Goal: Transaction & Acquisition: Purchase product/service

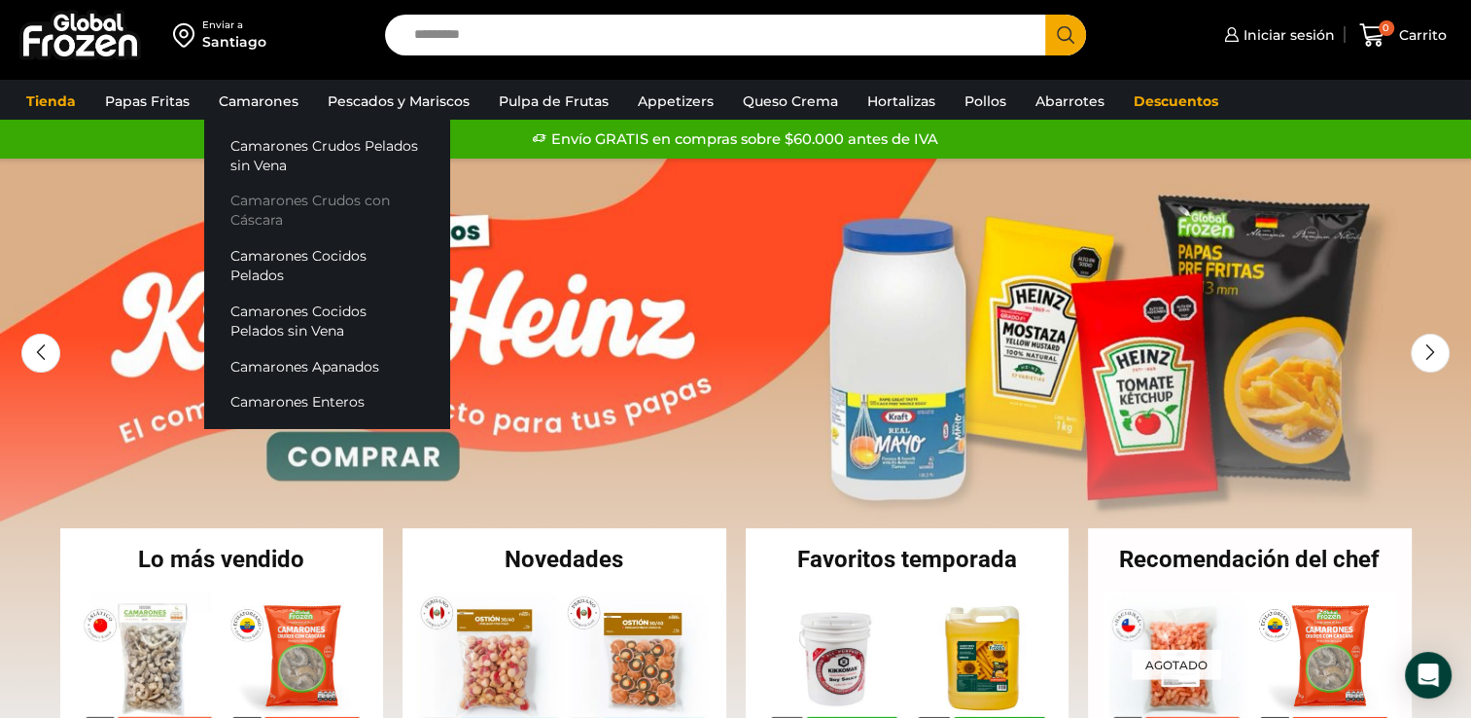
click at [339, 196] on link "Camarones Crudos con Cáscara" at bounding box center [326, 210] width 245 height 55
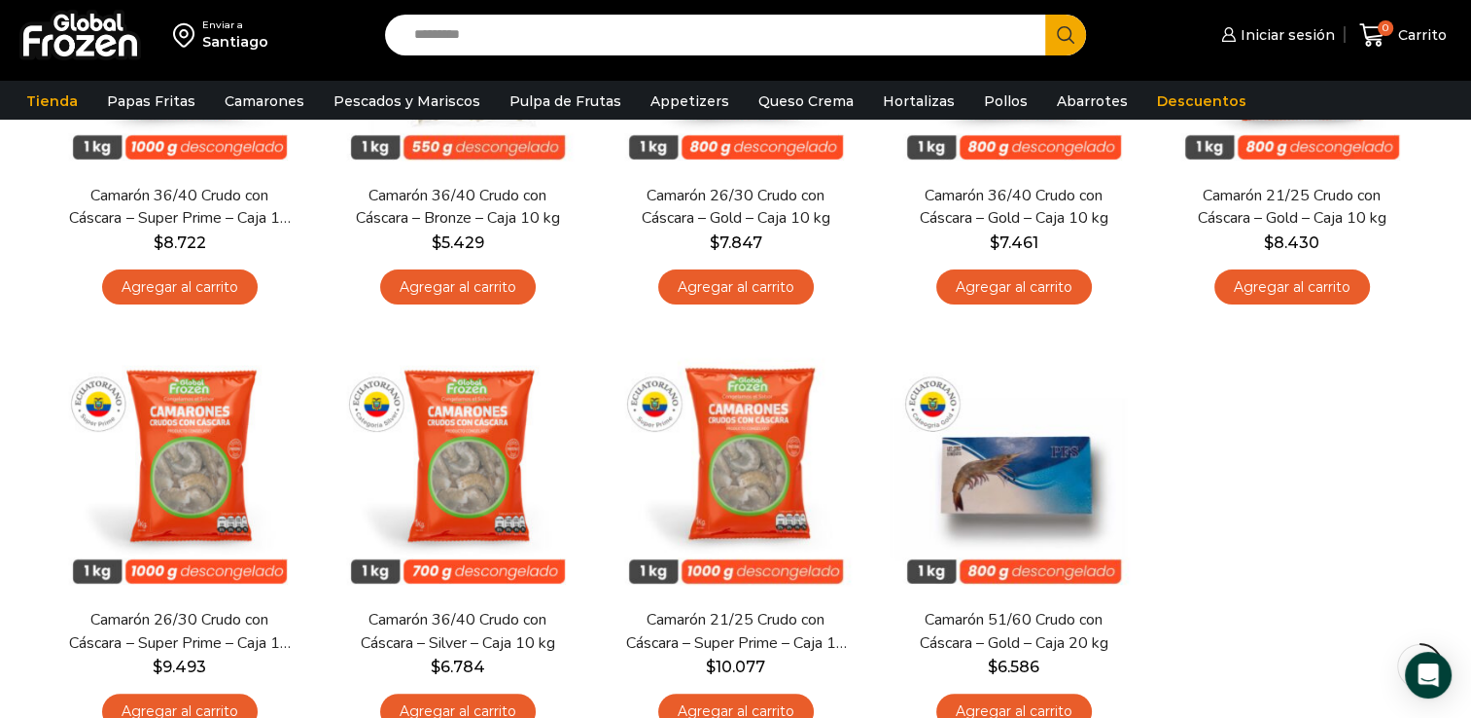
scroll to position [378, 0]
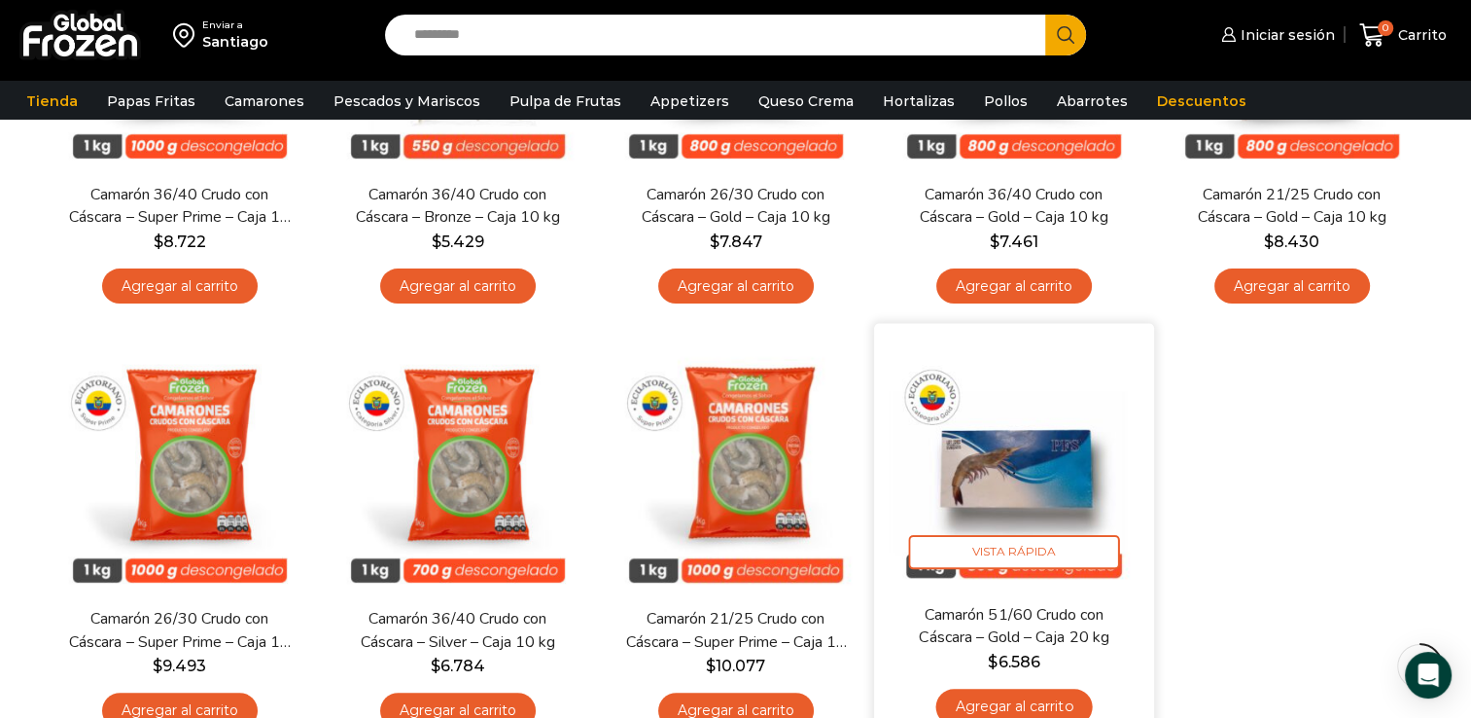
click at [1028, 470] on img at bounding box center [1014, 463] width 251 height 251
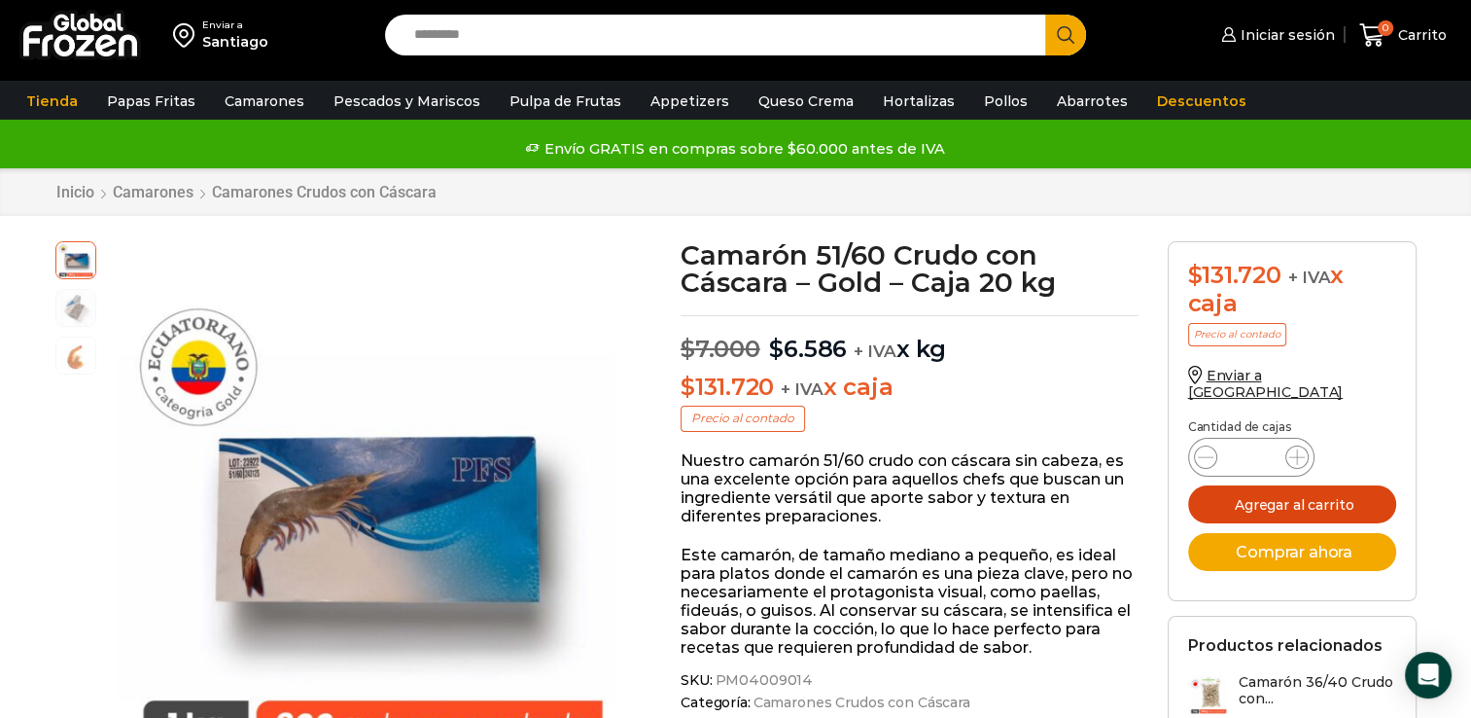
click at [1321, 492] on button "Agregar al carrito" at bounding box center [1292, 504] width 208 height 38
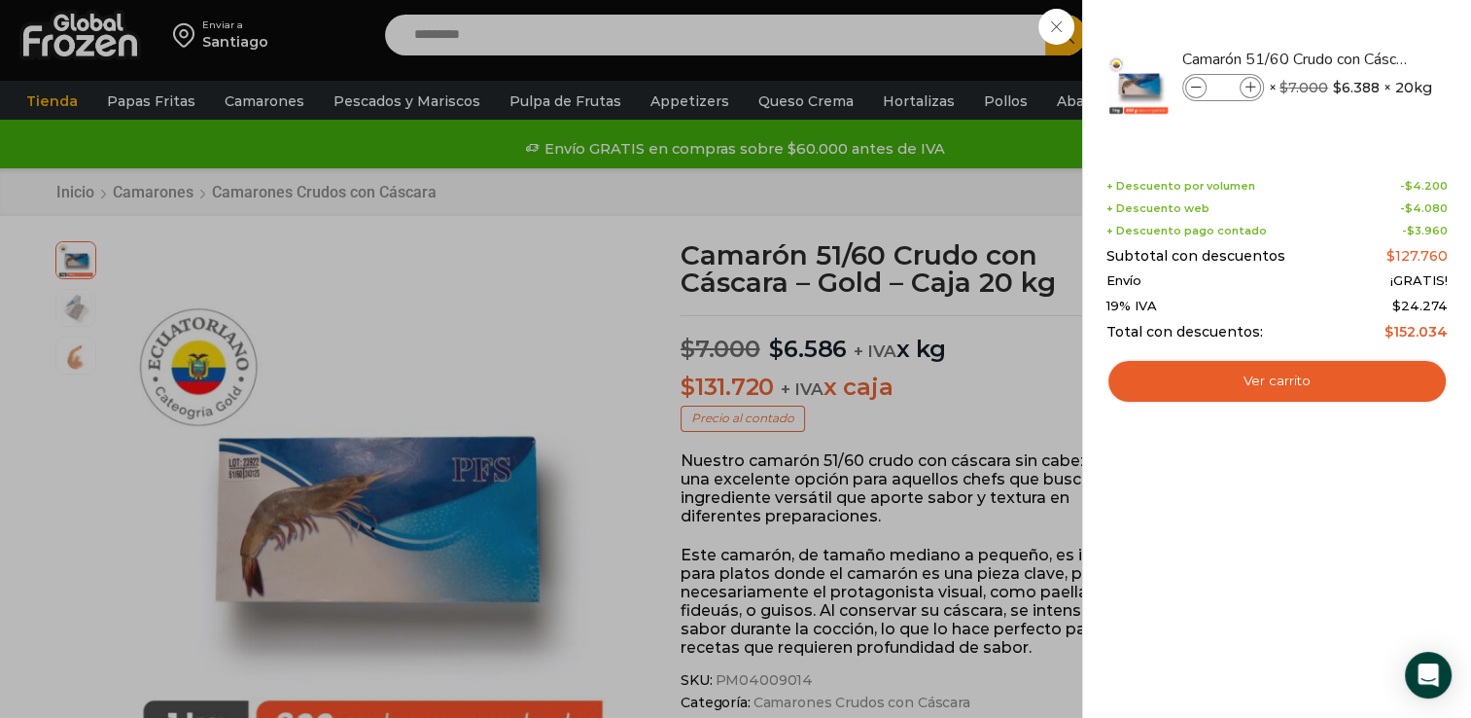
click at [1355, 58] on div "1 Carrito 1 1 Shopping Cart *" at bounding box center [1403, 36] width 97 height 46
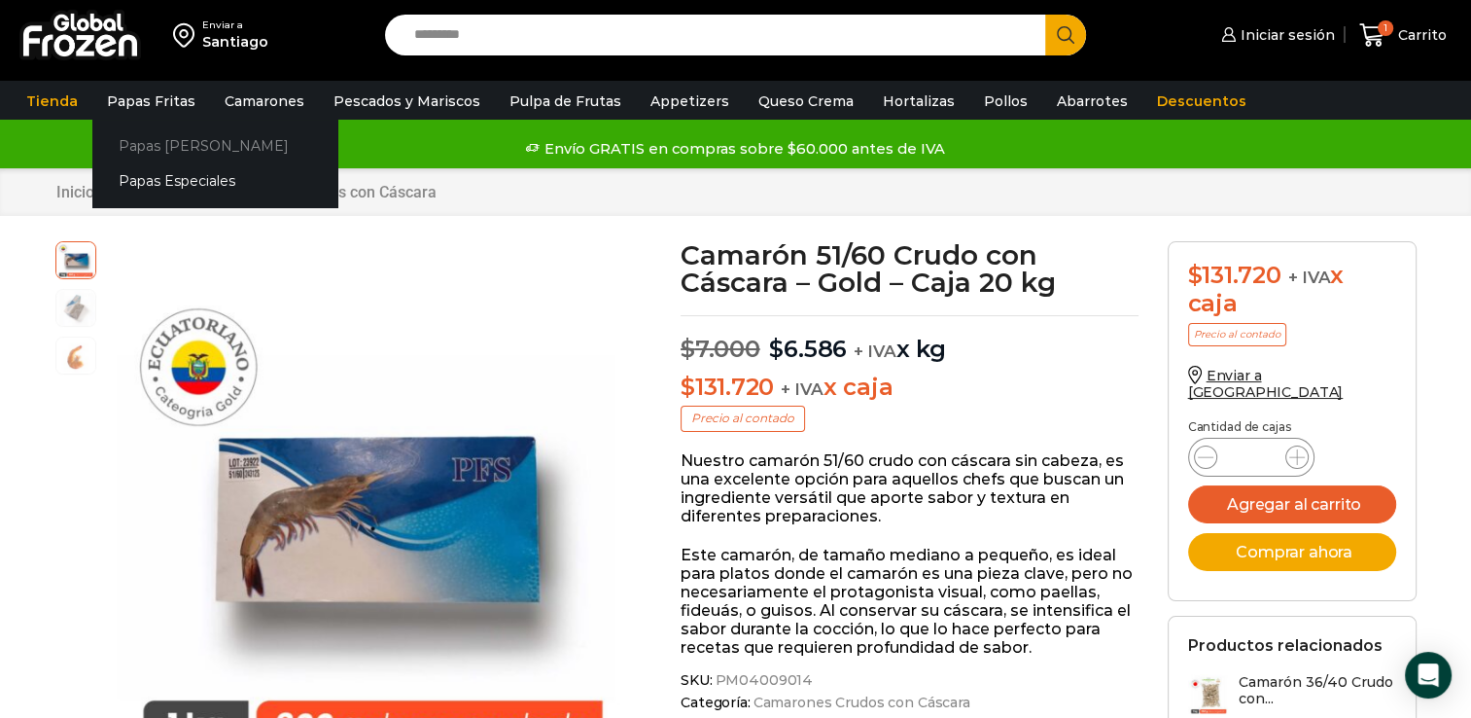
click at [173, 150] on link "Papas [PERSON_NAME]" at bounding box center [214, 145] width 245 height 36
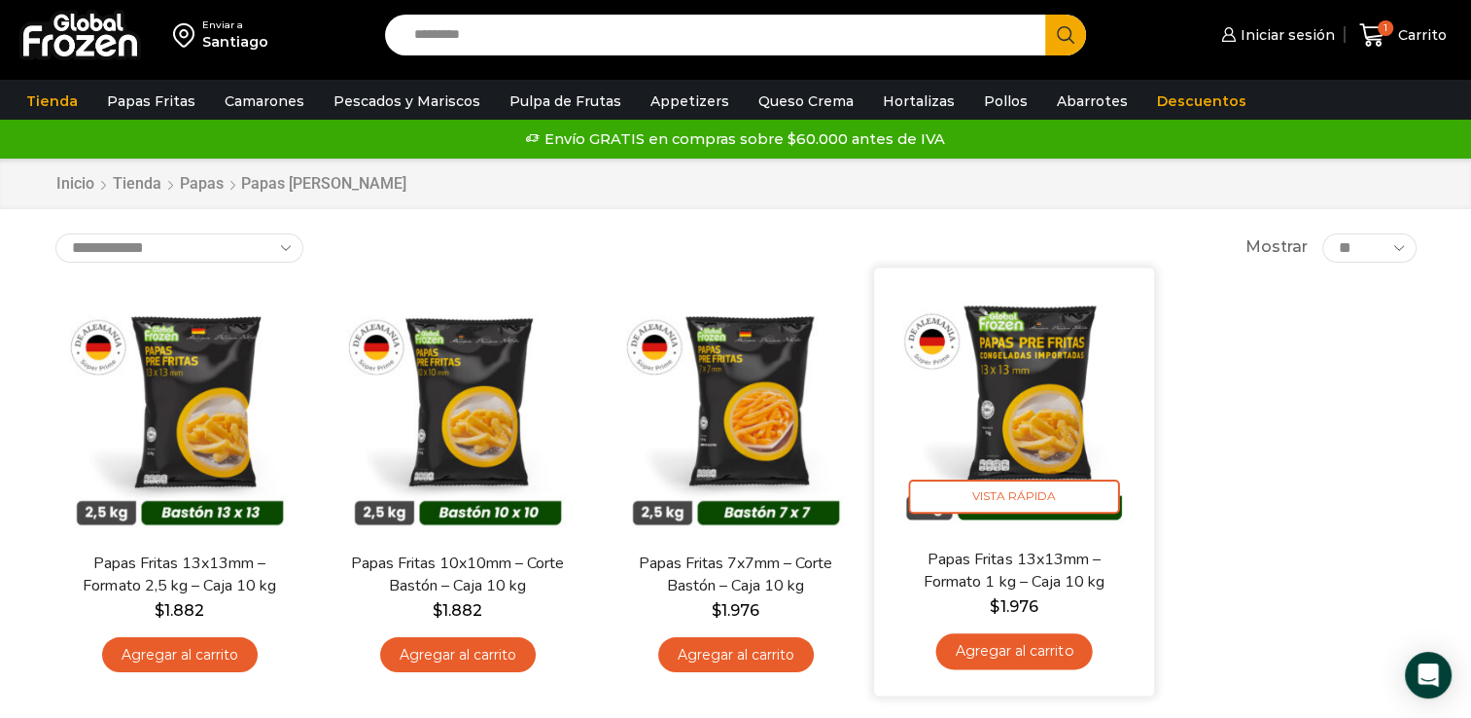
click at [1031, 408] on img at bounding box center [1014, 407] width 251 height 251
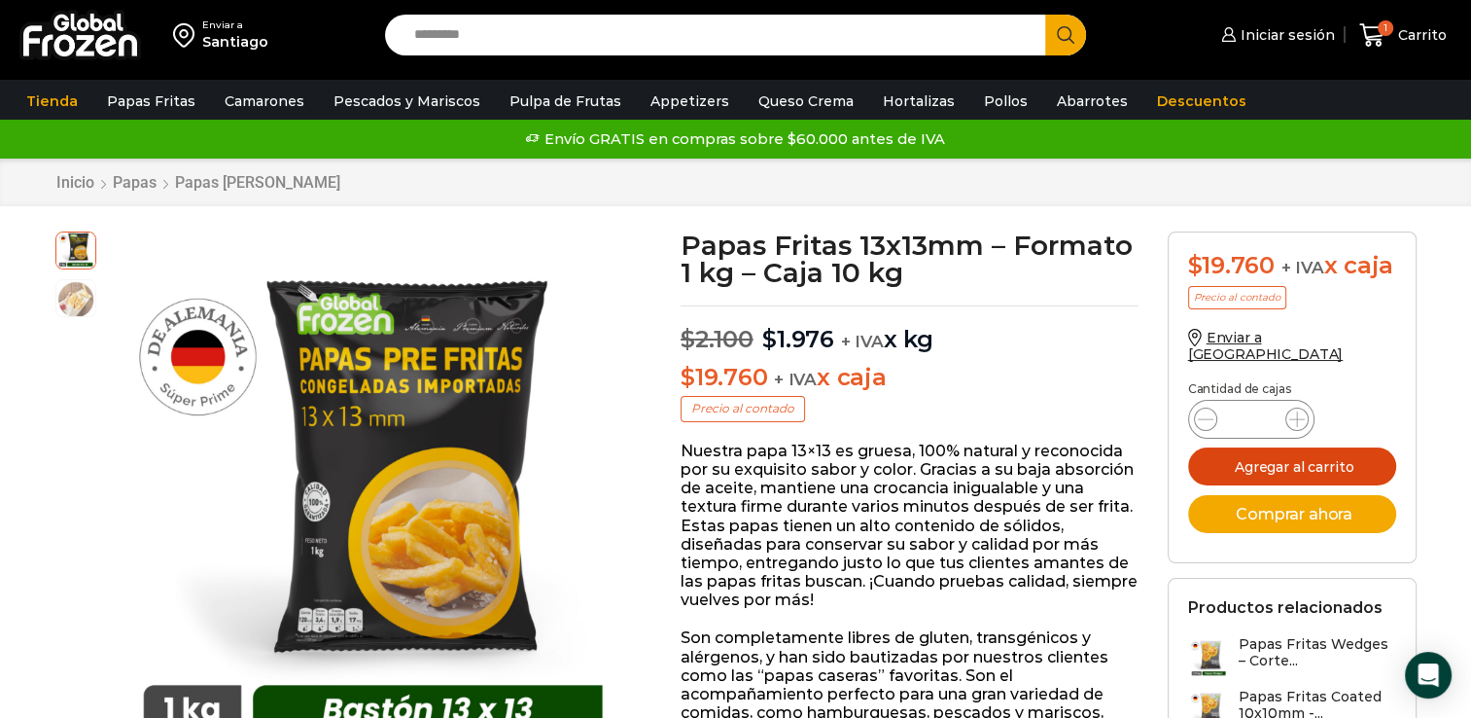
click at [1278, 453] on button "Agregar al carrito" at bounding box center [1292, 466] width 208 height 38
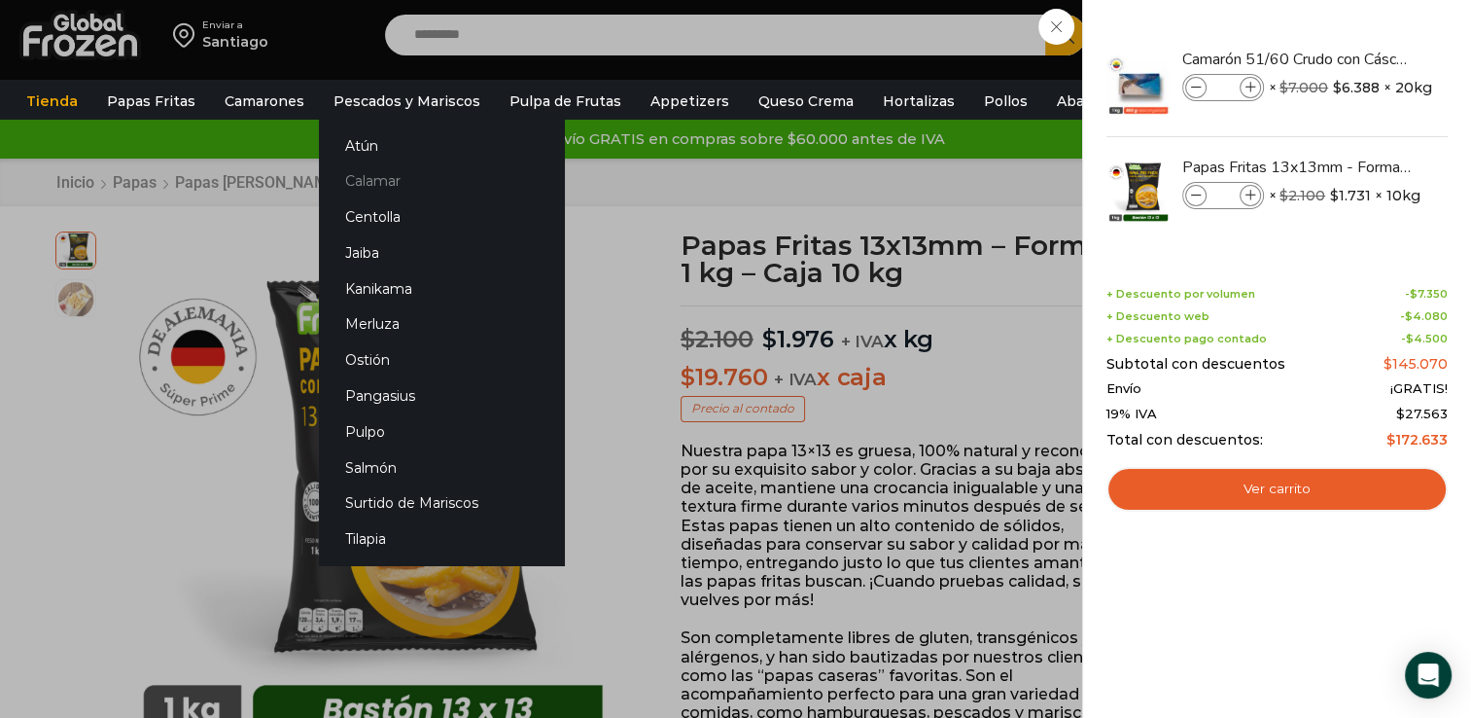
click at [381, 179] on link "Calamar" at bounding box center [441, 181] width 245 height 36
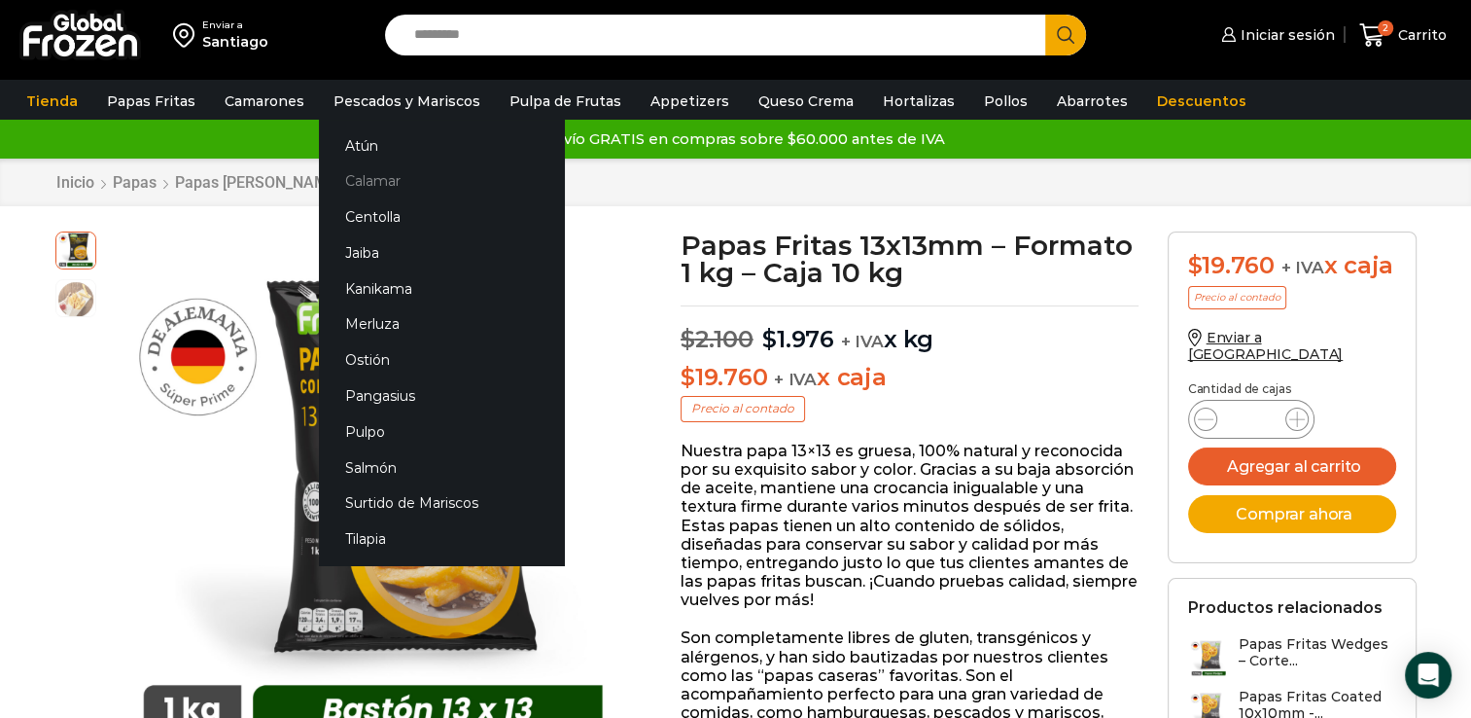
click at [381, 179] on link "Calamar" at bounding box center [441, 181] width 245 height 36
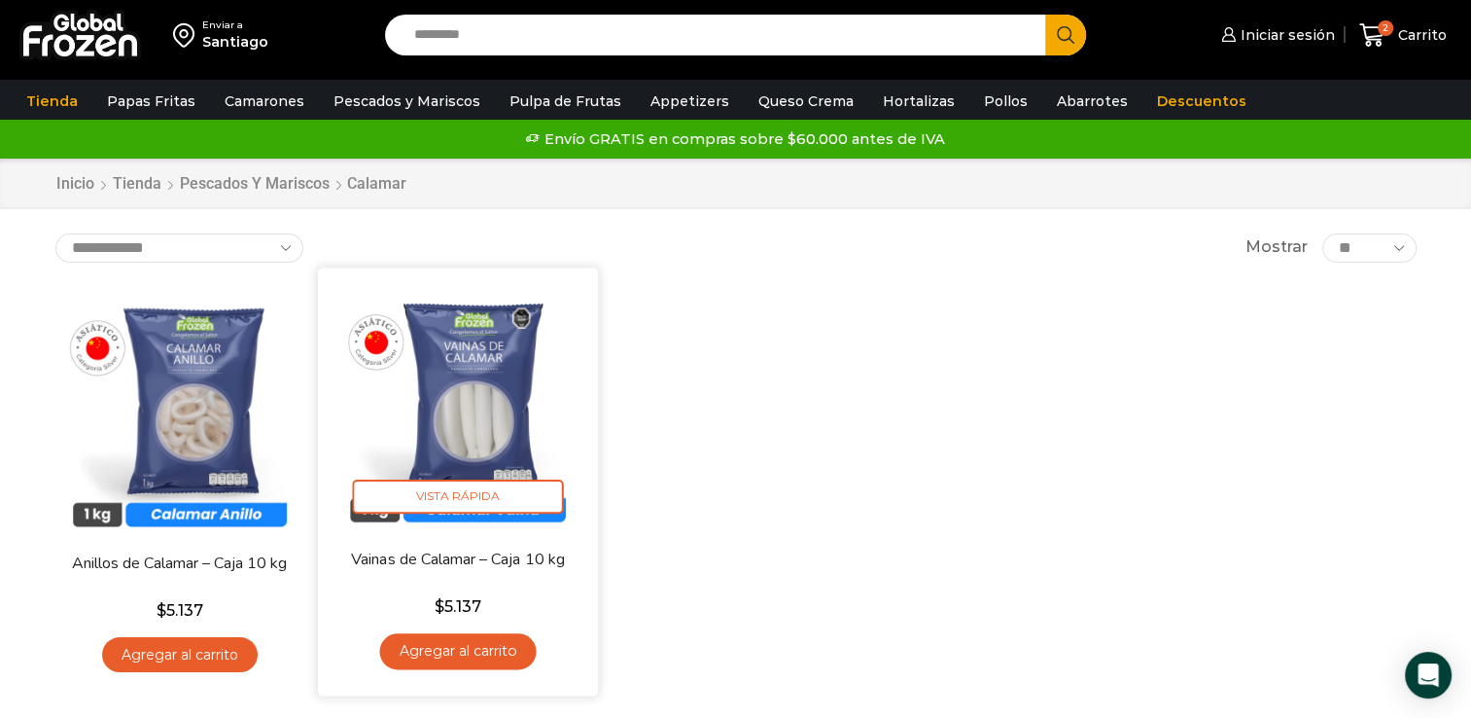
click at [481, 390] on img at bounding box center [458, 407] width 251 height 251
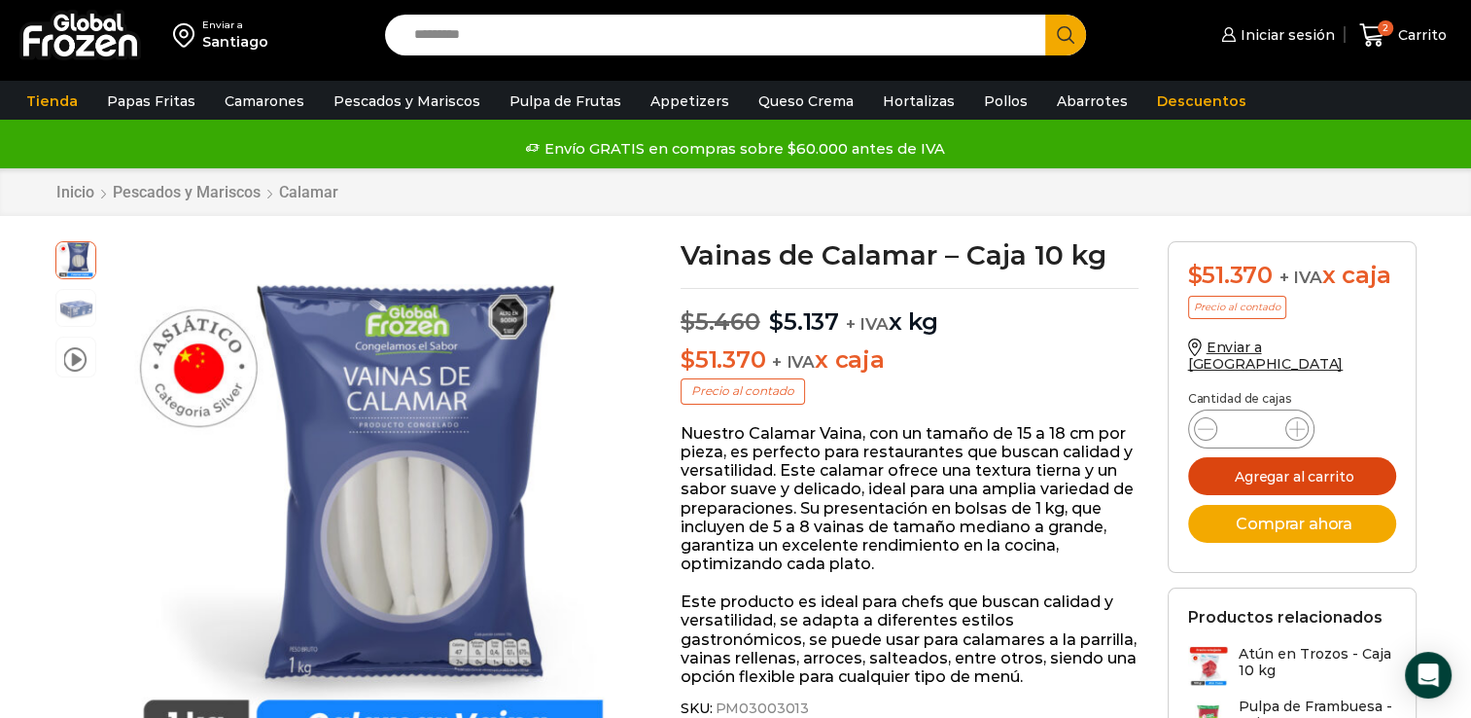
click at [1264, 457] on button "Agregar al carrito" at bounding box center [1292, 476] width 208 height 38
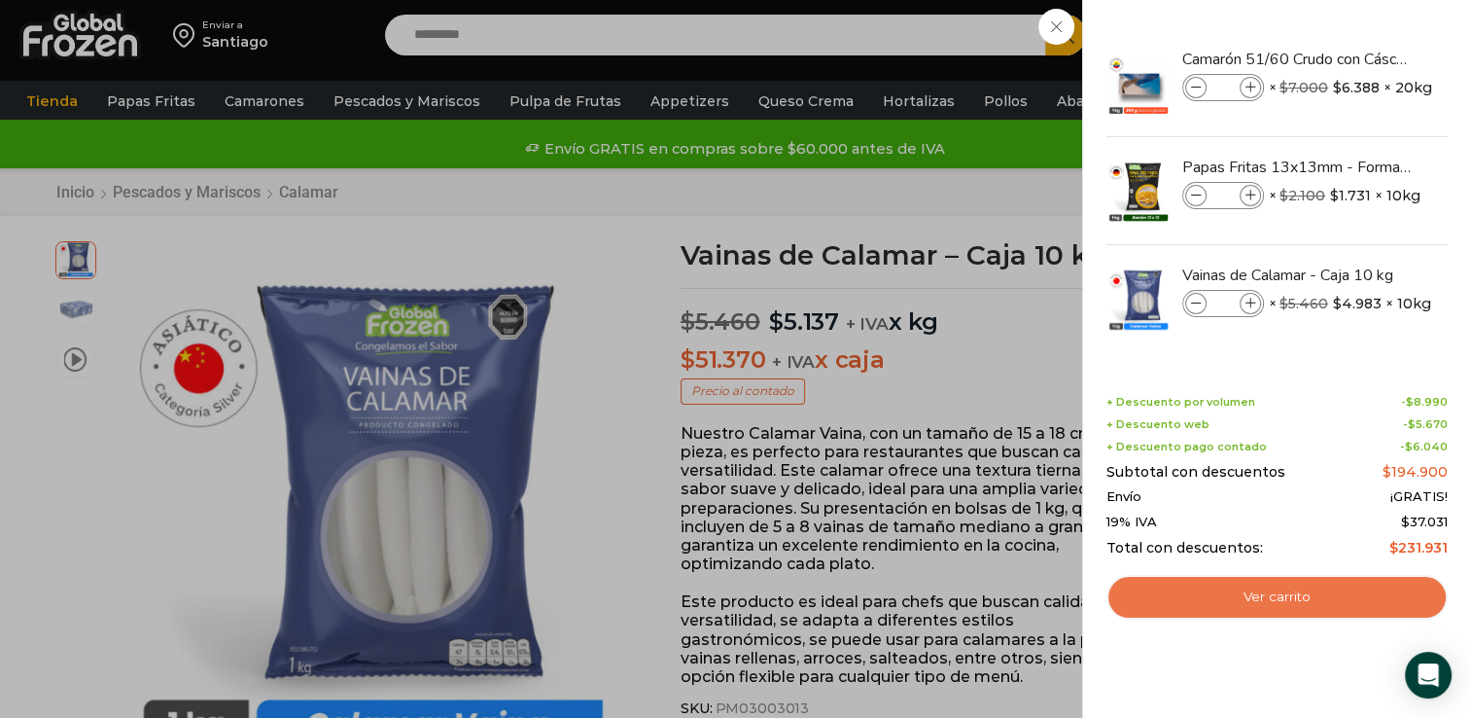
click at [1238, 590] on link "Ver carrito" at bounding box center [1277, 597] width 341 height 45
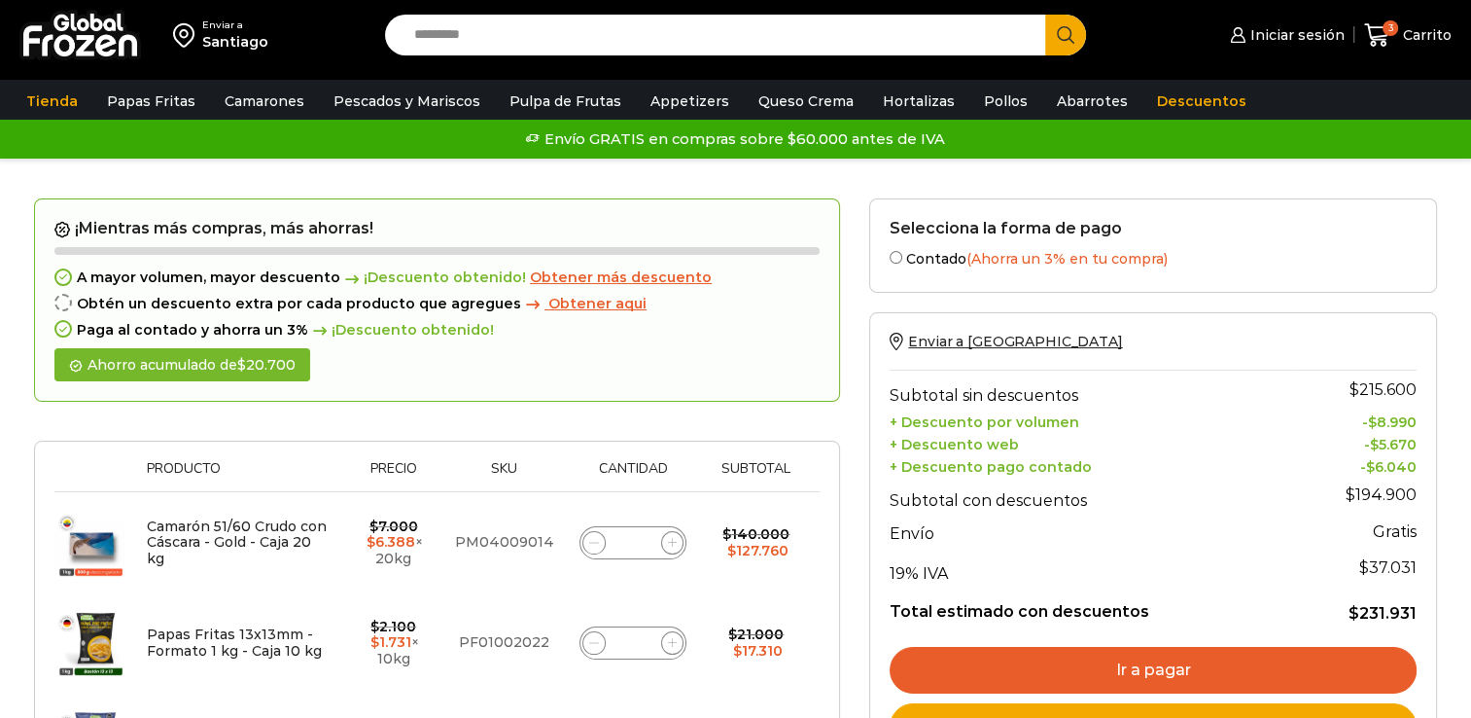
click at [1132, 668] on link "Ir a pagar" at bounding box center [1153, 670] width 527 height 47
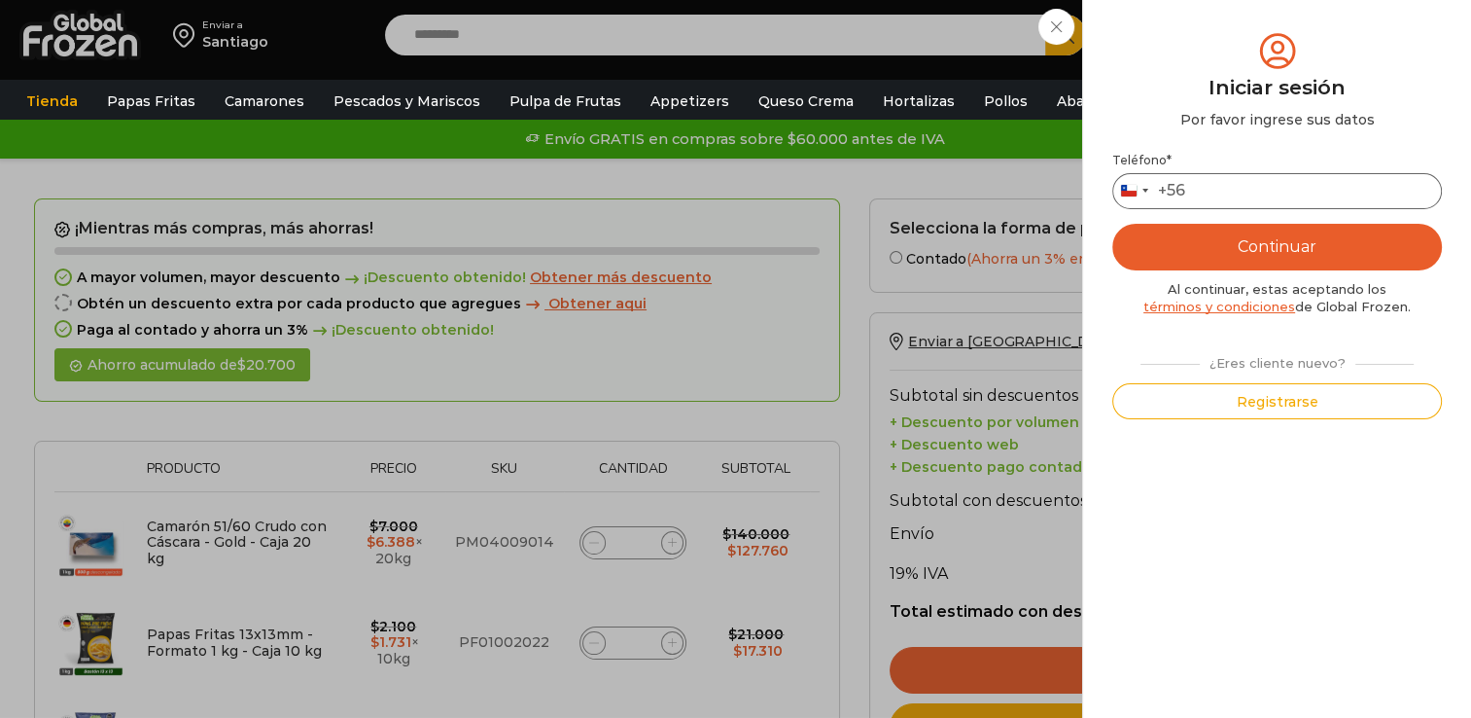
click at [1237, 194] on input "Teléfono *" at bounding box center [1277, 191] width 330 height 36
type input "*********"
click at [1188, 256] on button "Continuar" at bounding box center [1277, 247] width 330 height 47
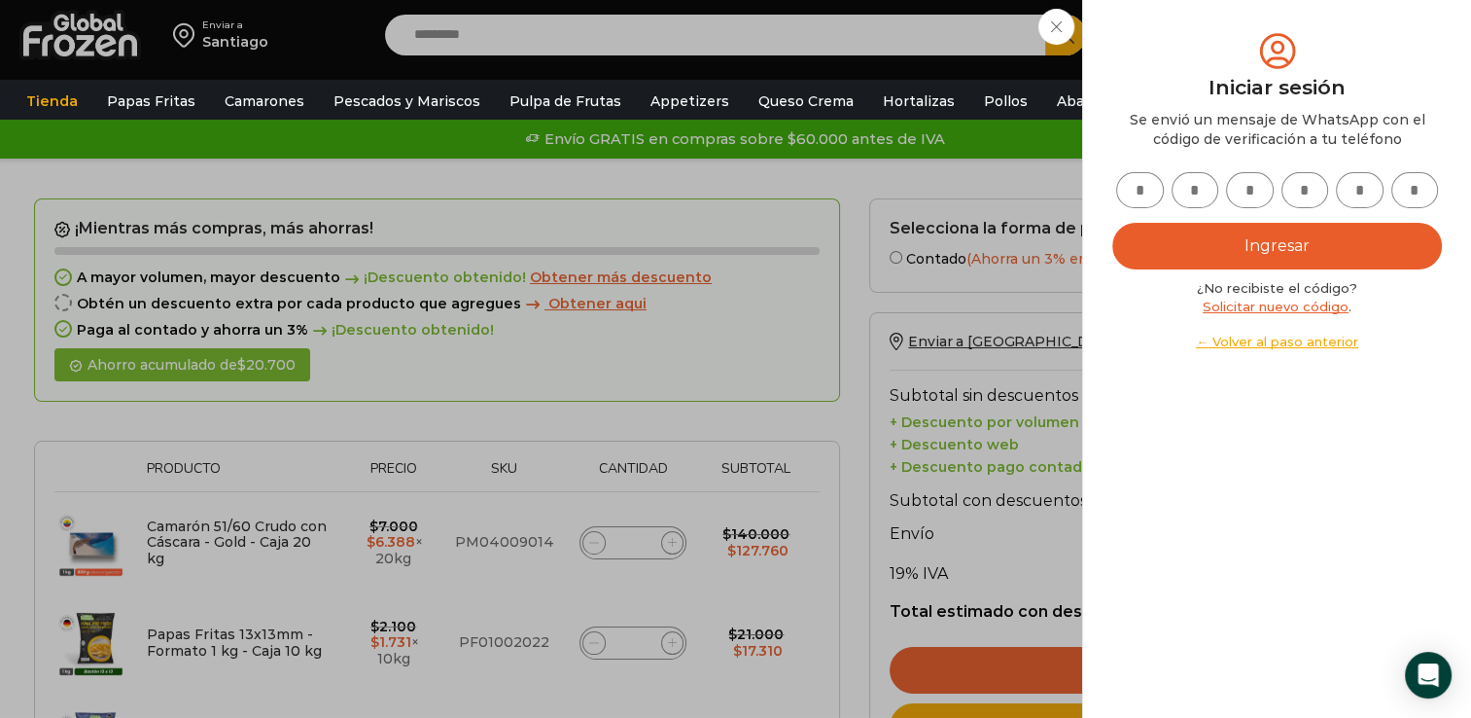
click at [1148, 195] on input "text" at bounding box center [1140, 190] width 48 height 36
type input "*"
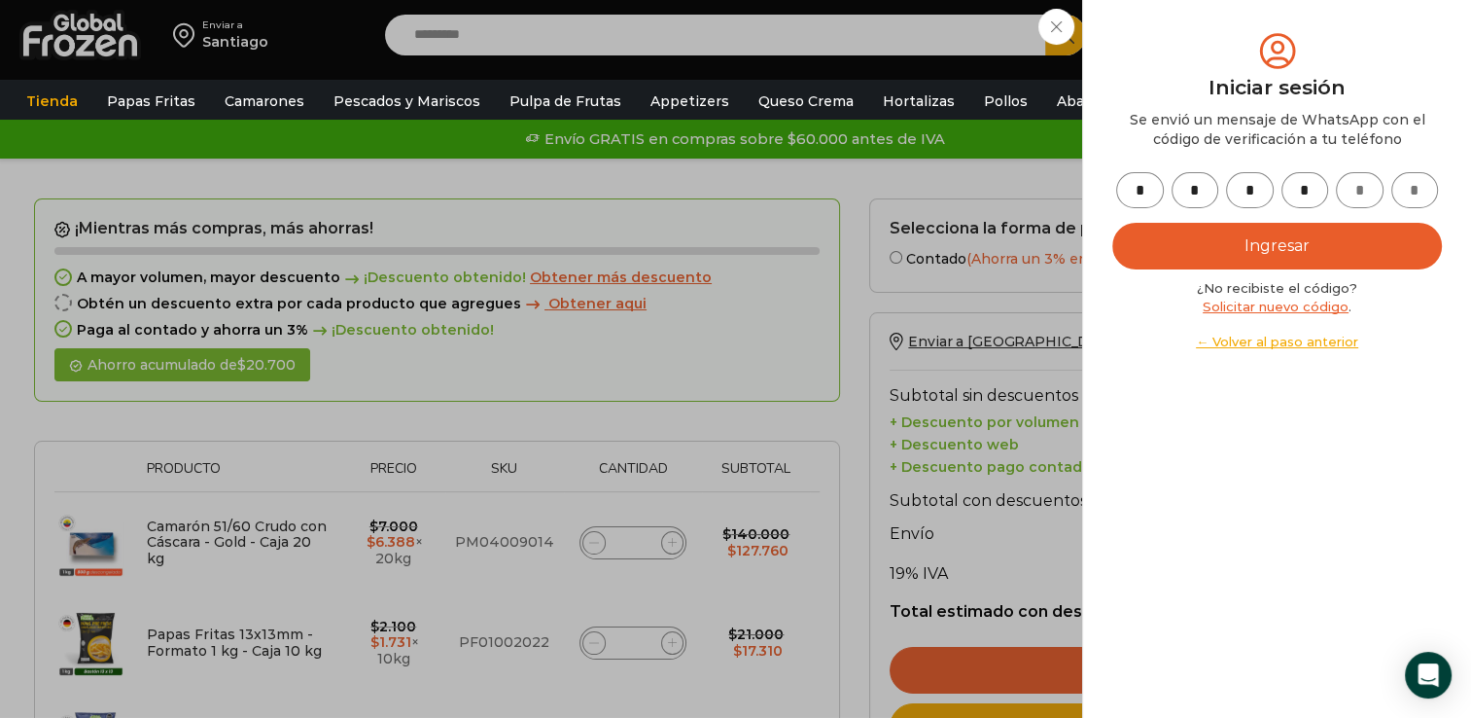
type input "*"
click at [1261, 239] on button "Ingresar" at bounding box center [1277, 246] width 330 height 47
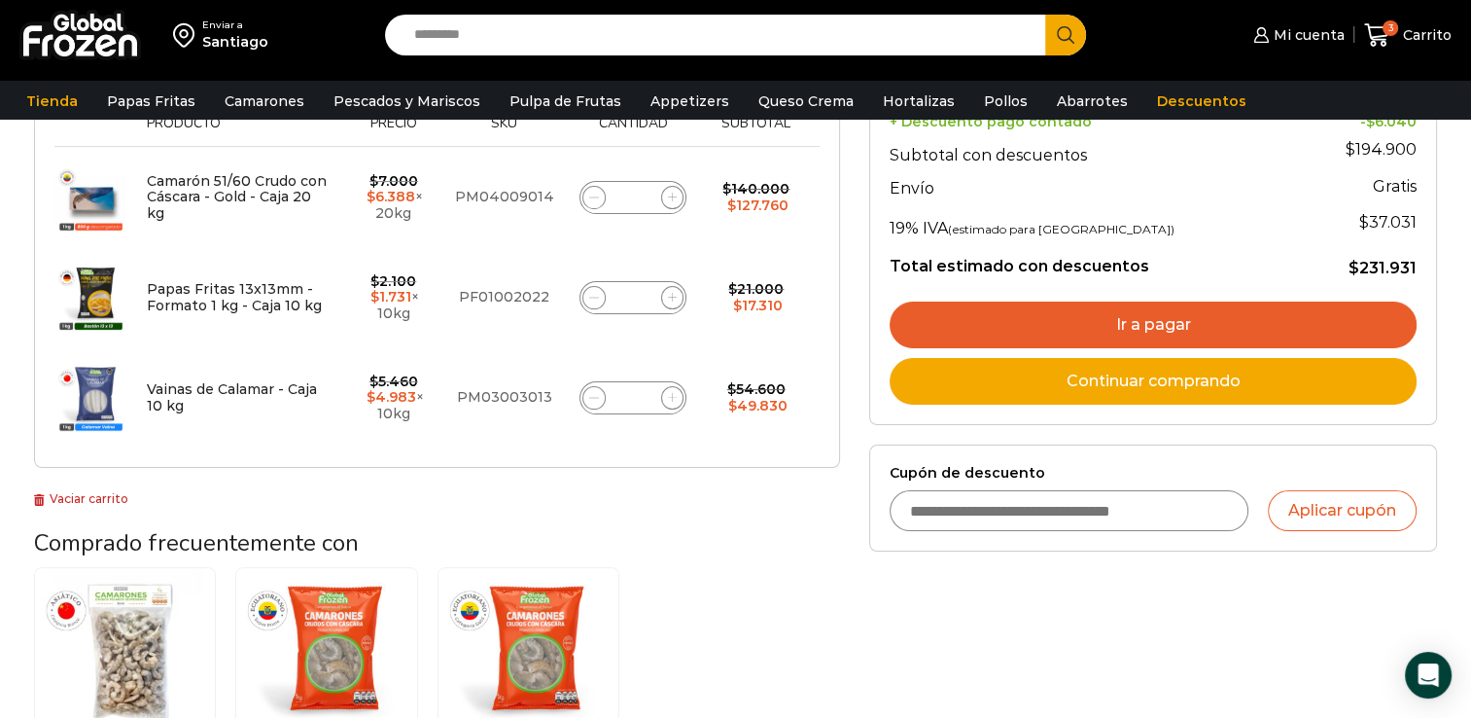
scroll to position [354, 0]
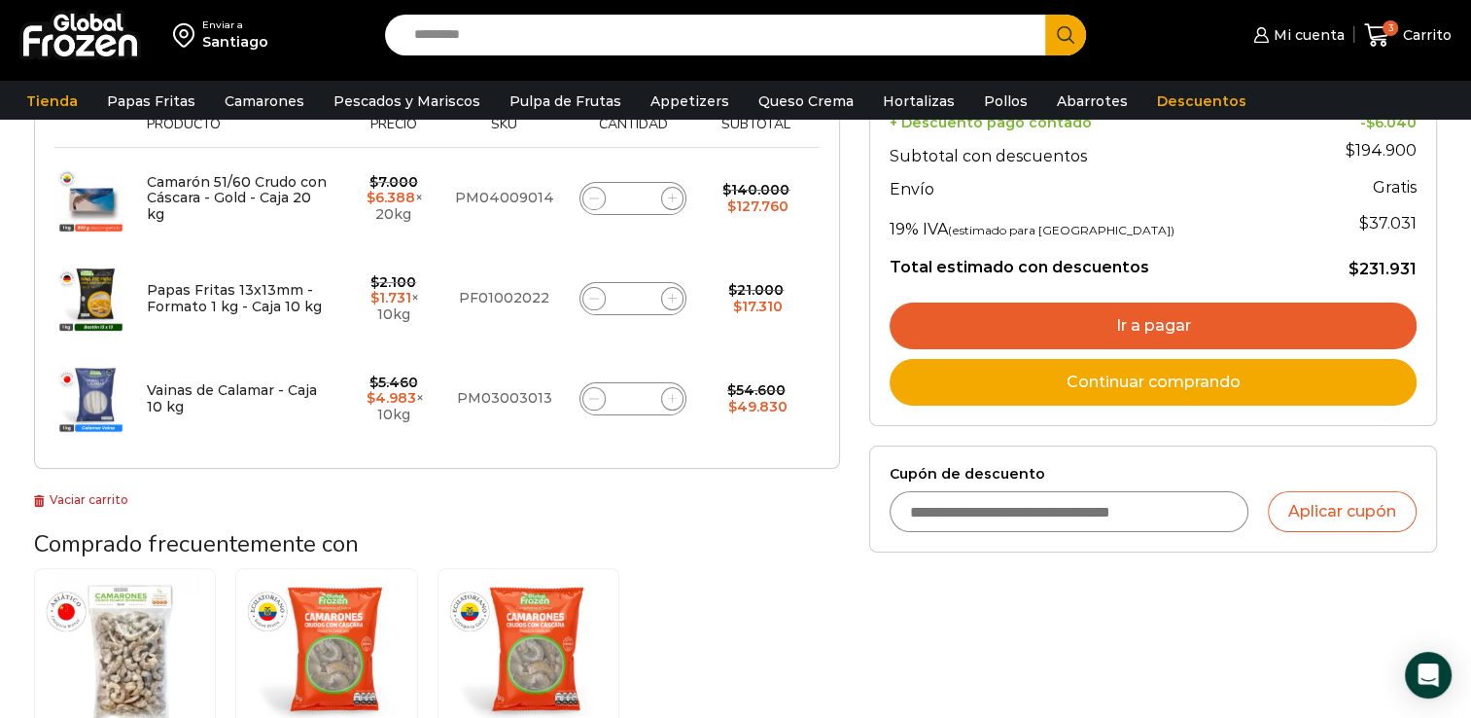
click at [1107, 321] on link "Ir a pagar" at bounding box center [1153, 325] width 527 height 47
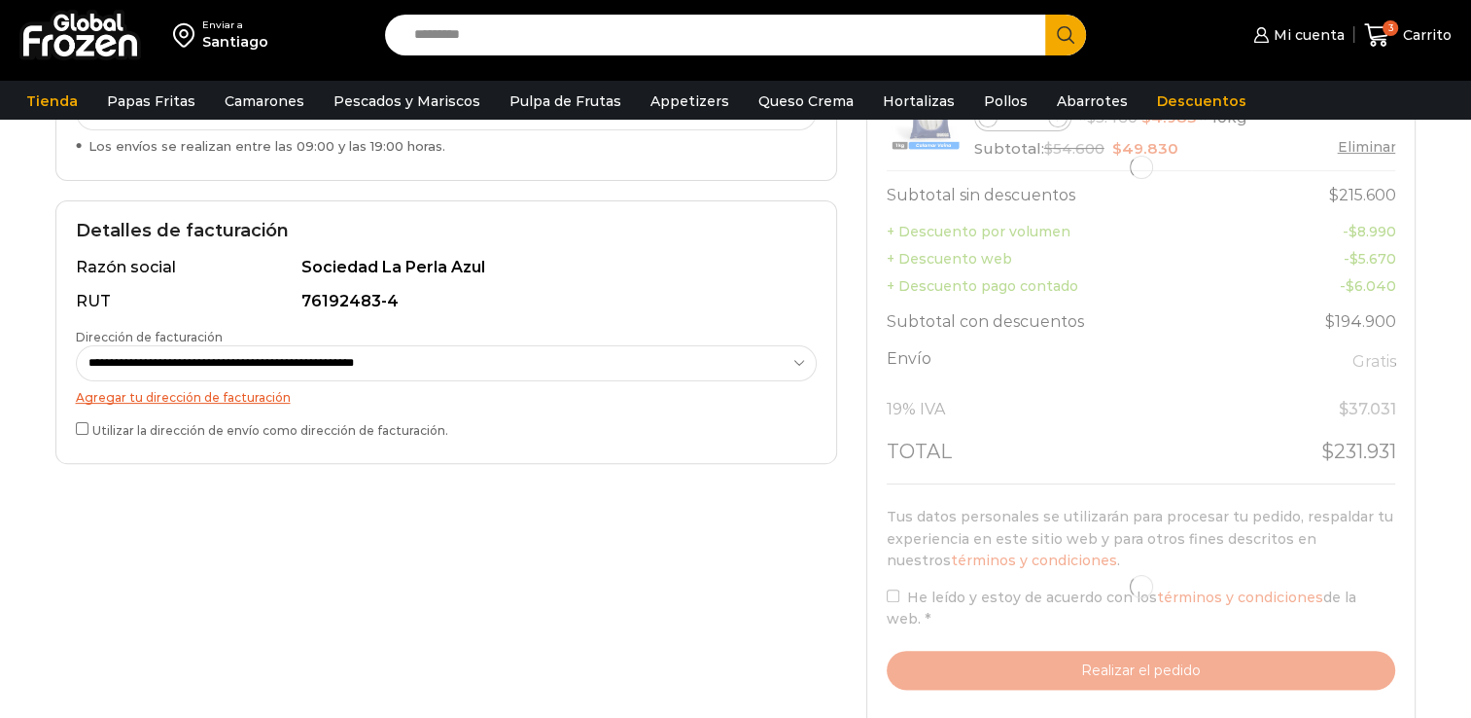
scroll to position [486, 0]
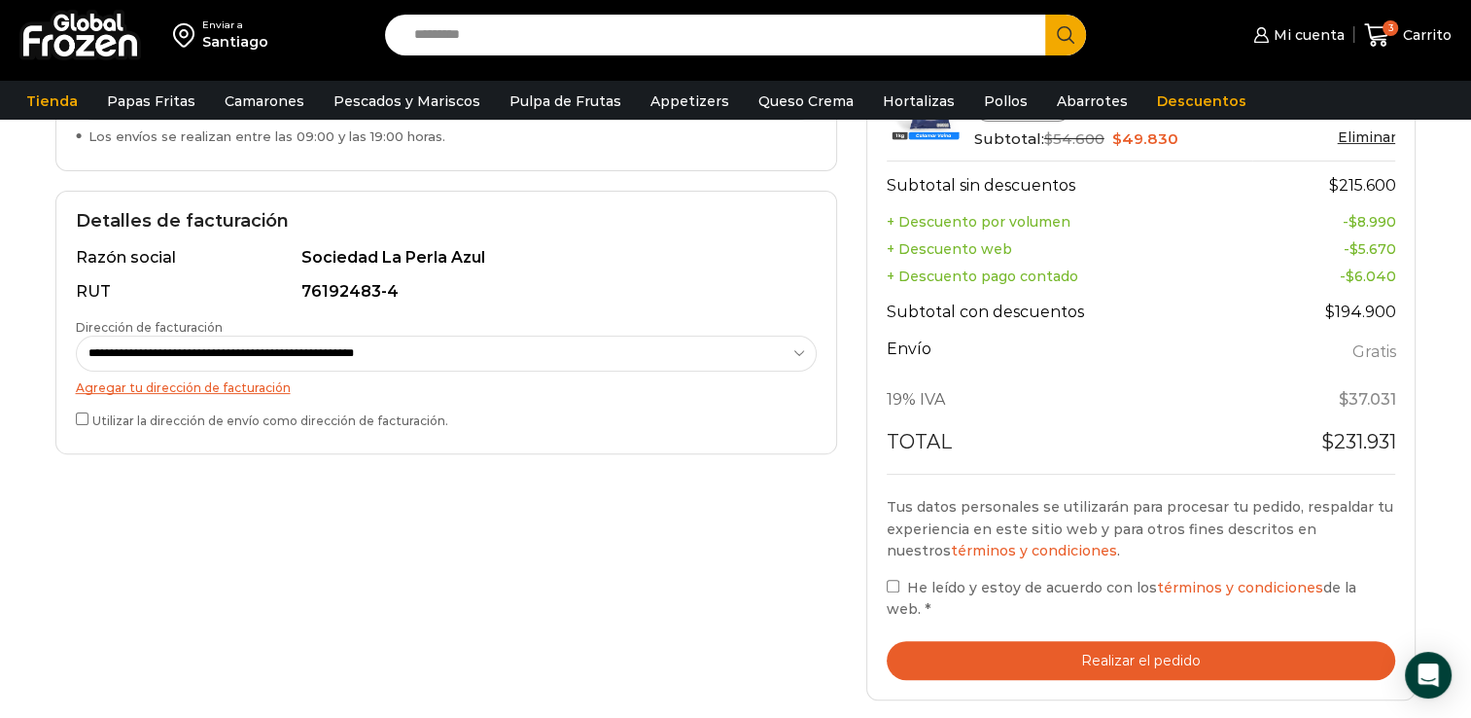
click at [962, 641] on button "Realizar el pedido" at bounding box center [1142, 661] width 510 height 40
